Goal: Information Seeking & Learning: Learn about a topic

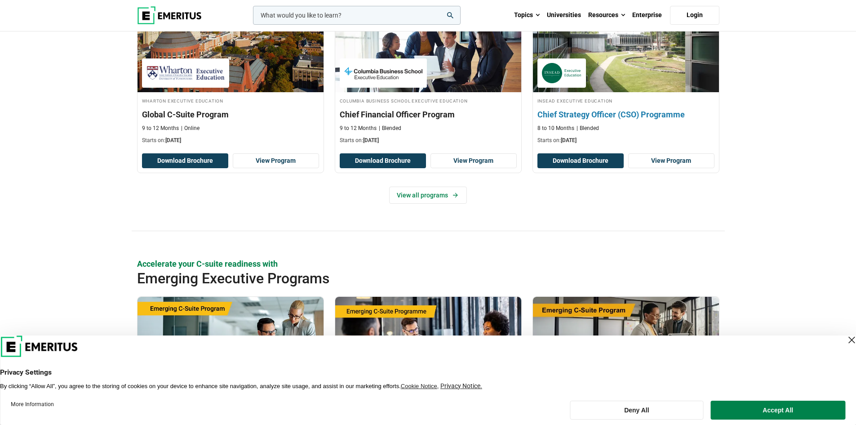
scroll to position [494, 0]
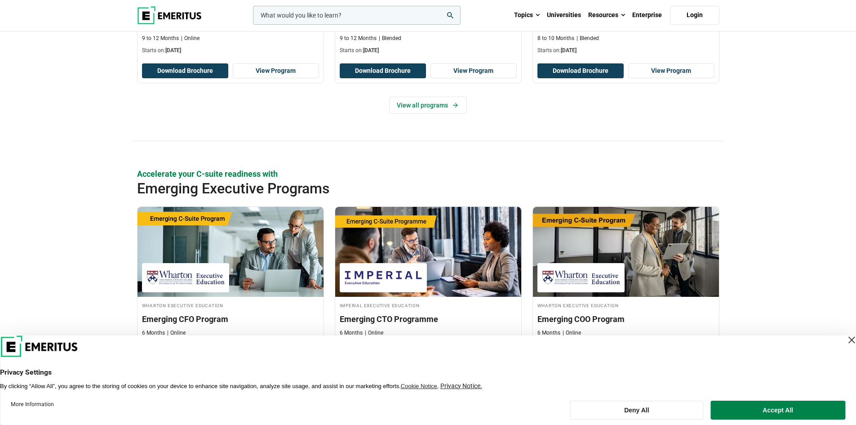
click at [845, 343] on div "Close Layer" at bounding box center [851, 339] width 13 height 13
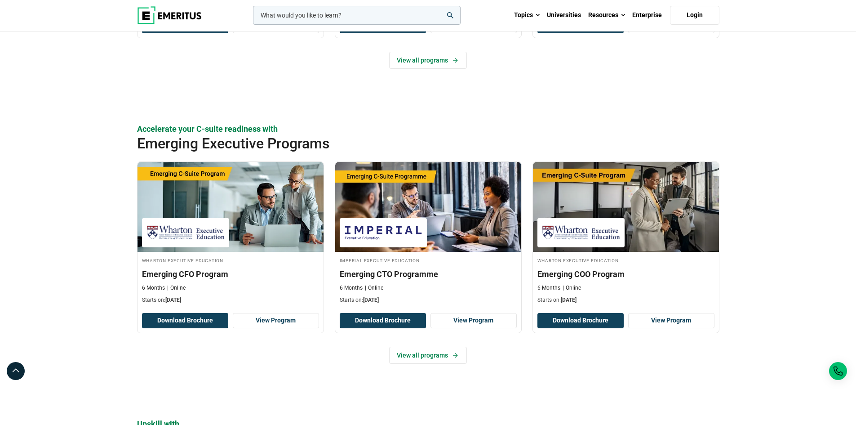
scroll to position [404, 0]
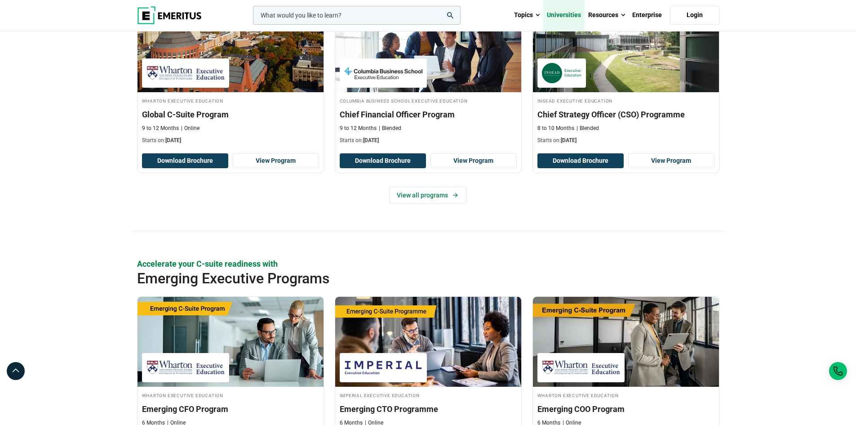
click at [568, 17] on link "Universities" at bounding box center [563, 15] width 41 height 31
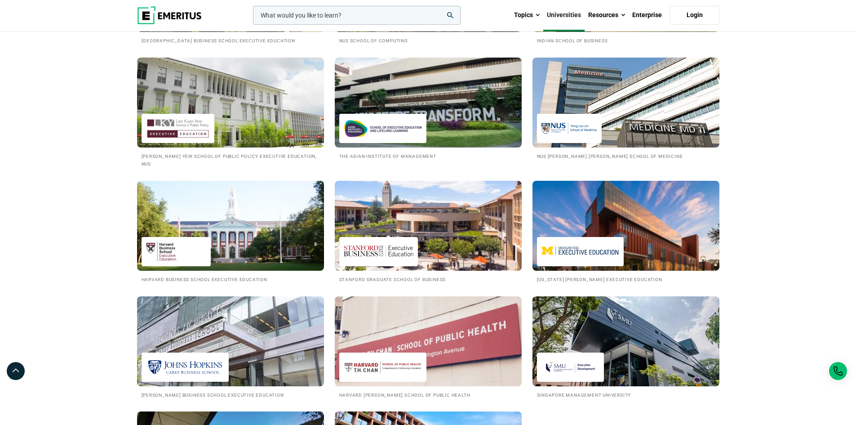
scroll to position [854, 0]
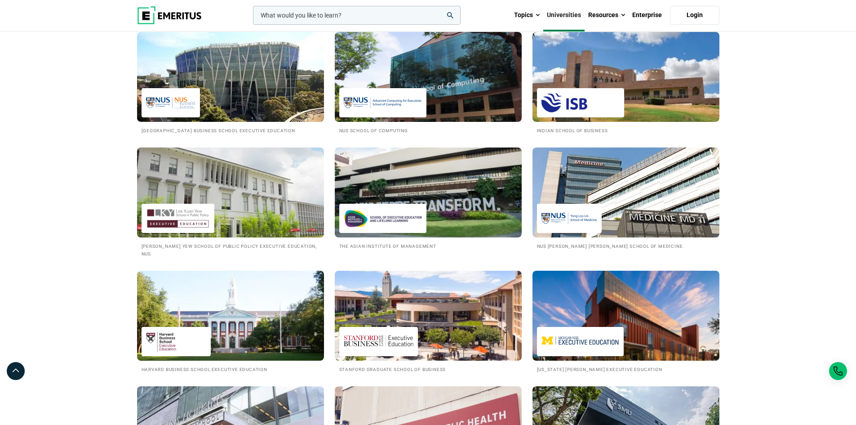
click at [261, 211] on img at bounding box center [231, 192] width 206 height 99
